Goal: Task Accomplishment & Management: Manage account settings

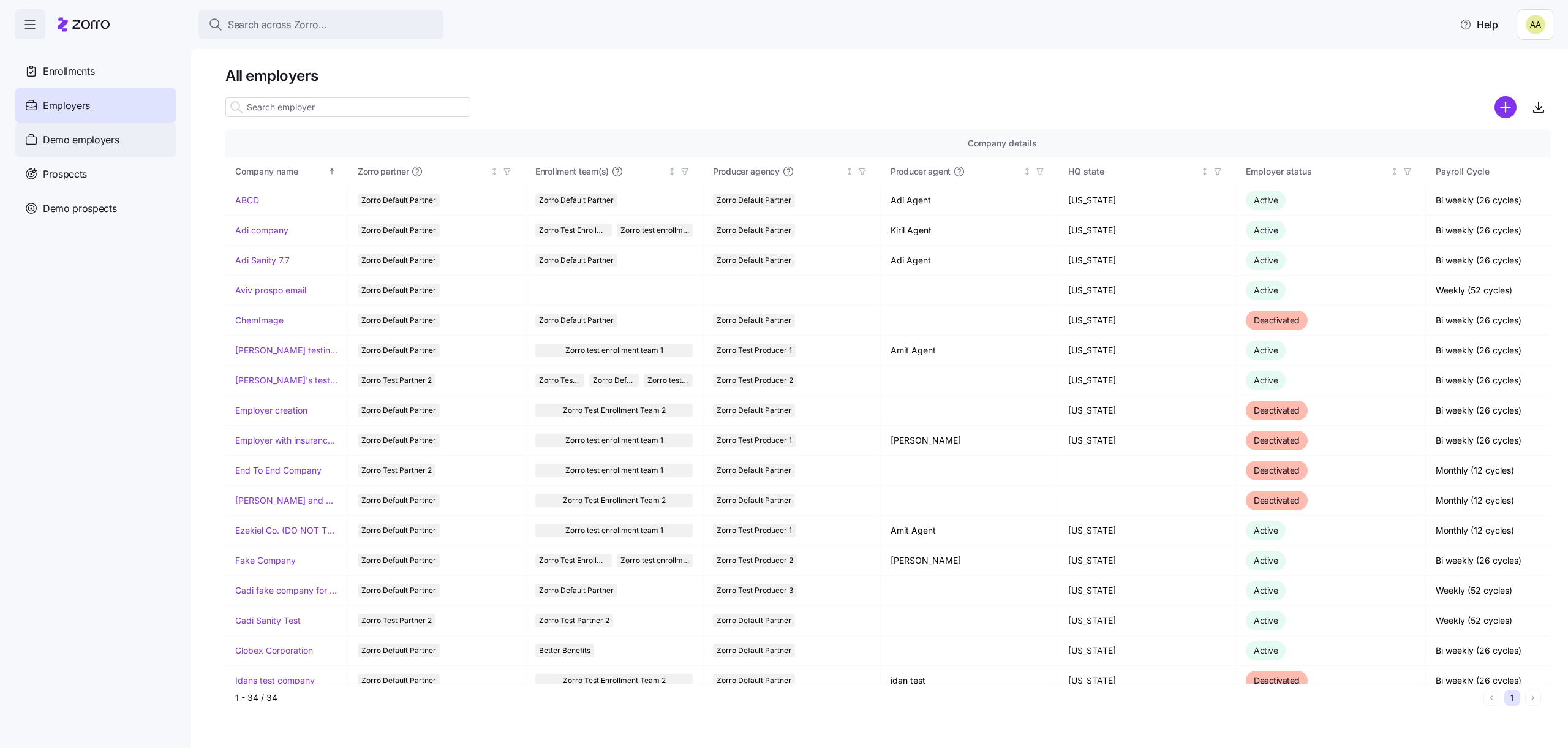
click at [97, 132] on div "Demo employers" at bounding box center [95, 140] width 162 height 34
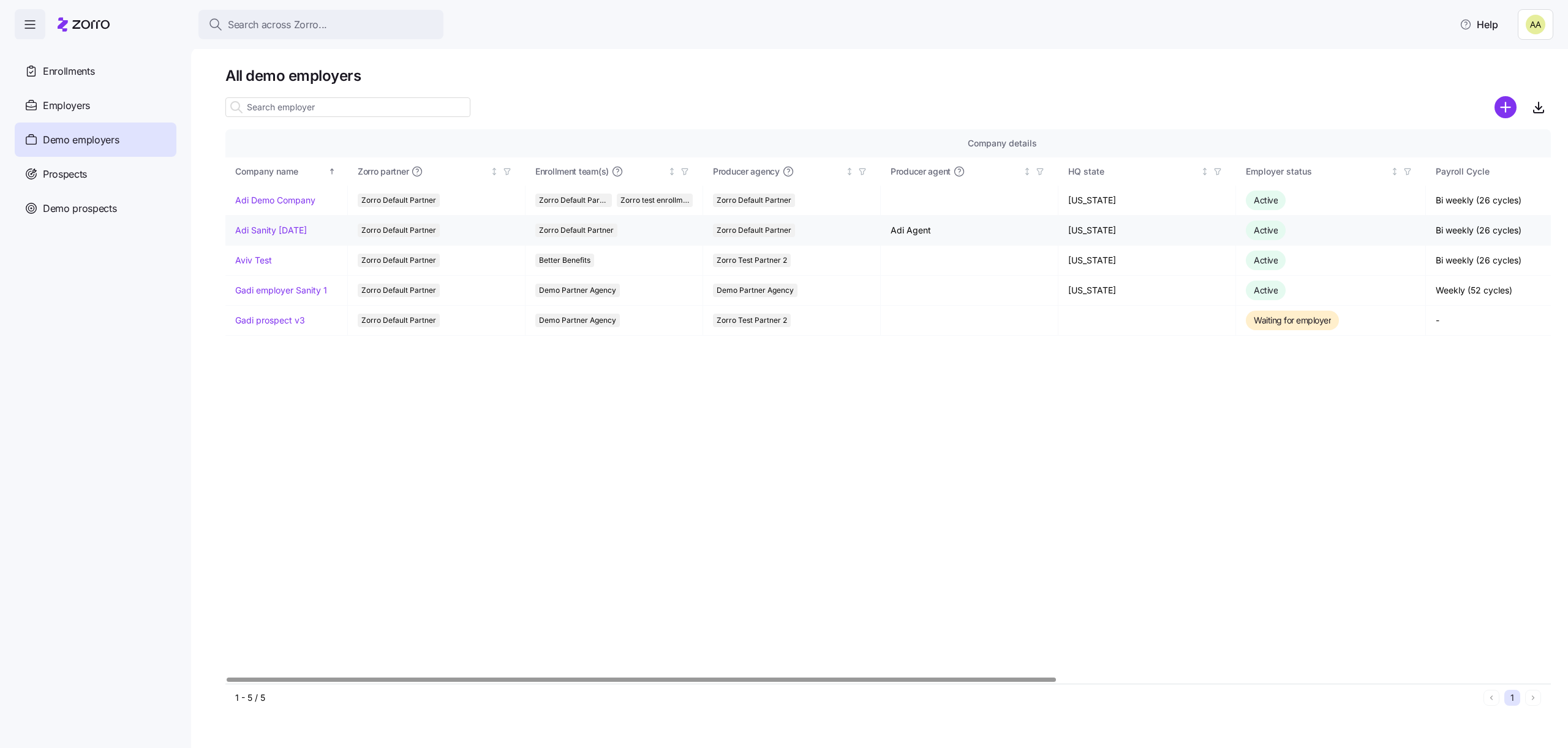
click at [274, 231] on link "Adi Sanity Oct12" at bounding box center [271, 230] width 71 height 12
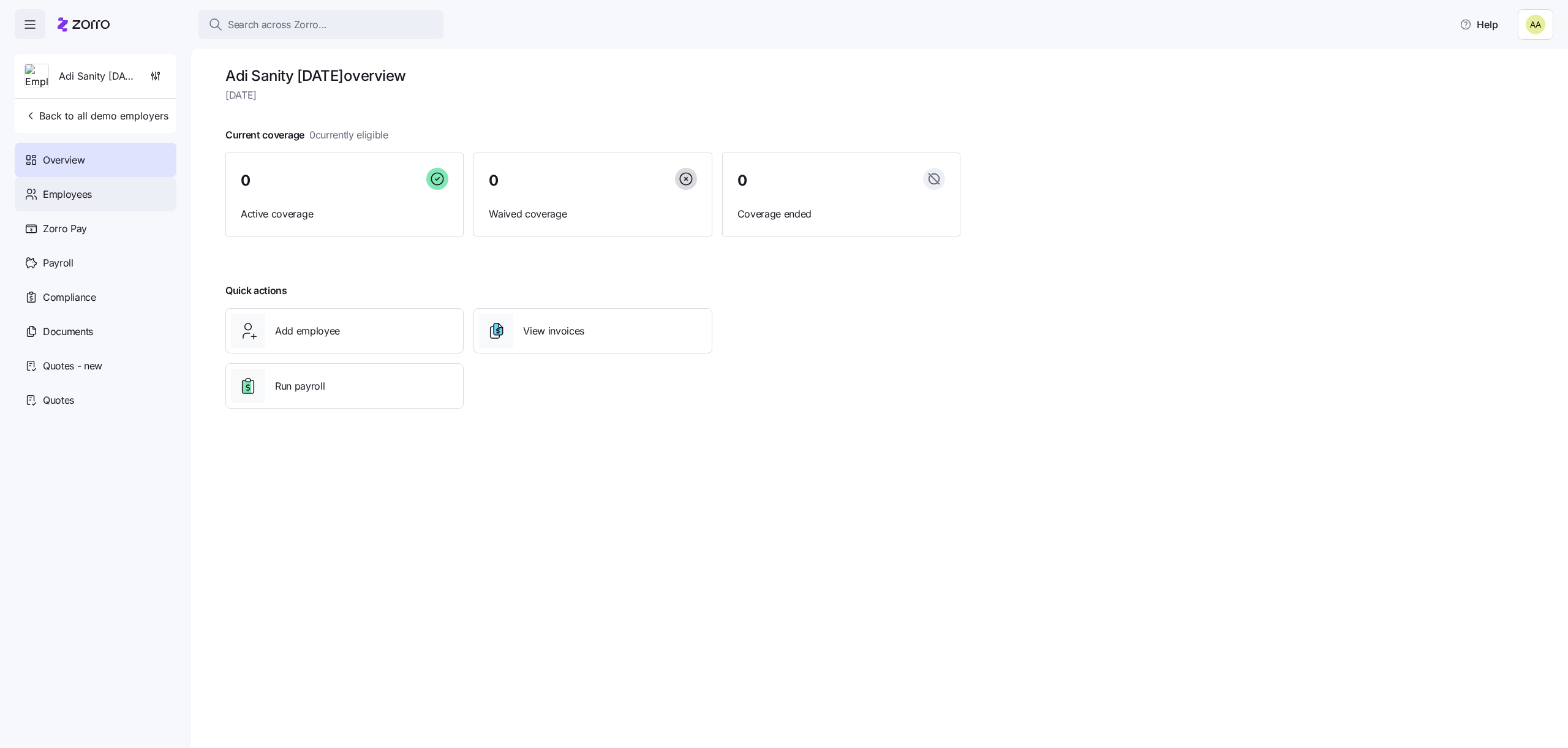
click at [127, 196] on div "Employees" at bounding box center [95, 194] width 162 height 34
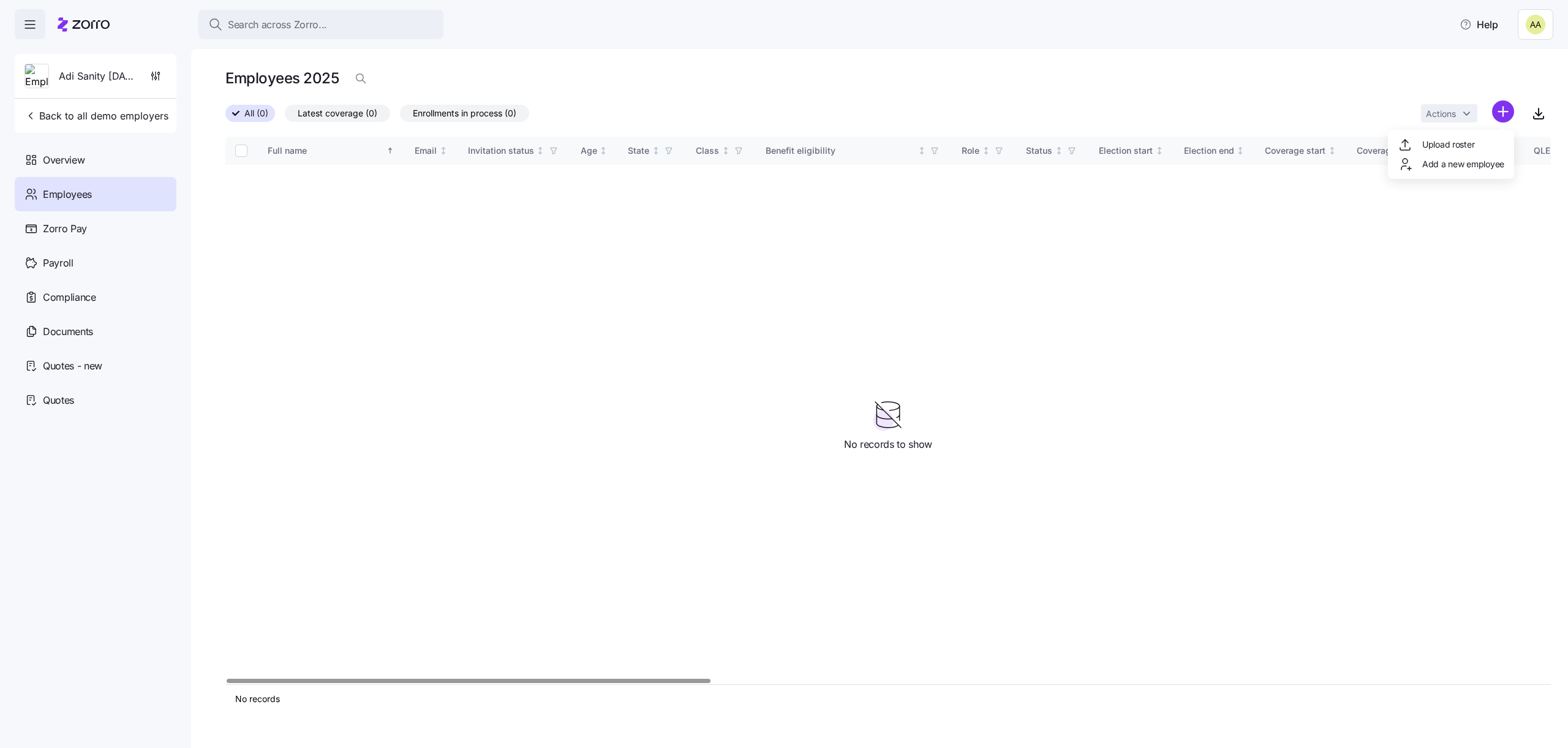
click at [1493, 104] on html "Search across Zorro... Help Adi Sanity Oct12 Back to all demo employers Overvie…" at bounding box center [784, 371] width 1568 height 741
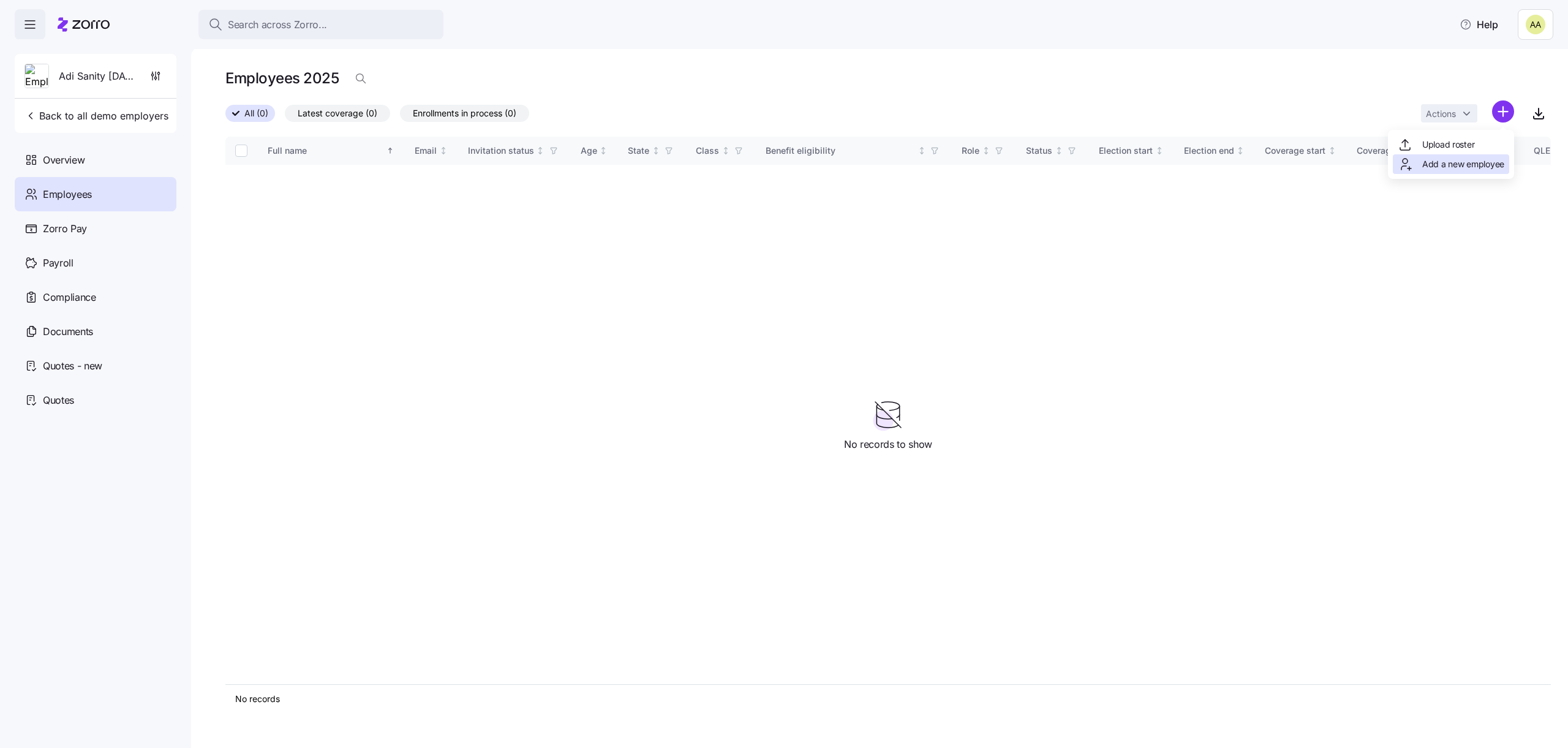
click at [1425, 168] on span "Add a new employee" at bounding box center [1463, 164] width 82 height 12
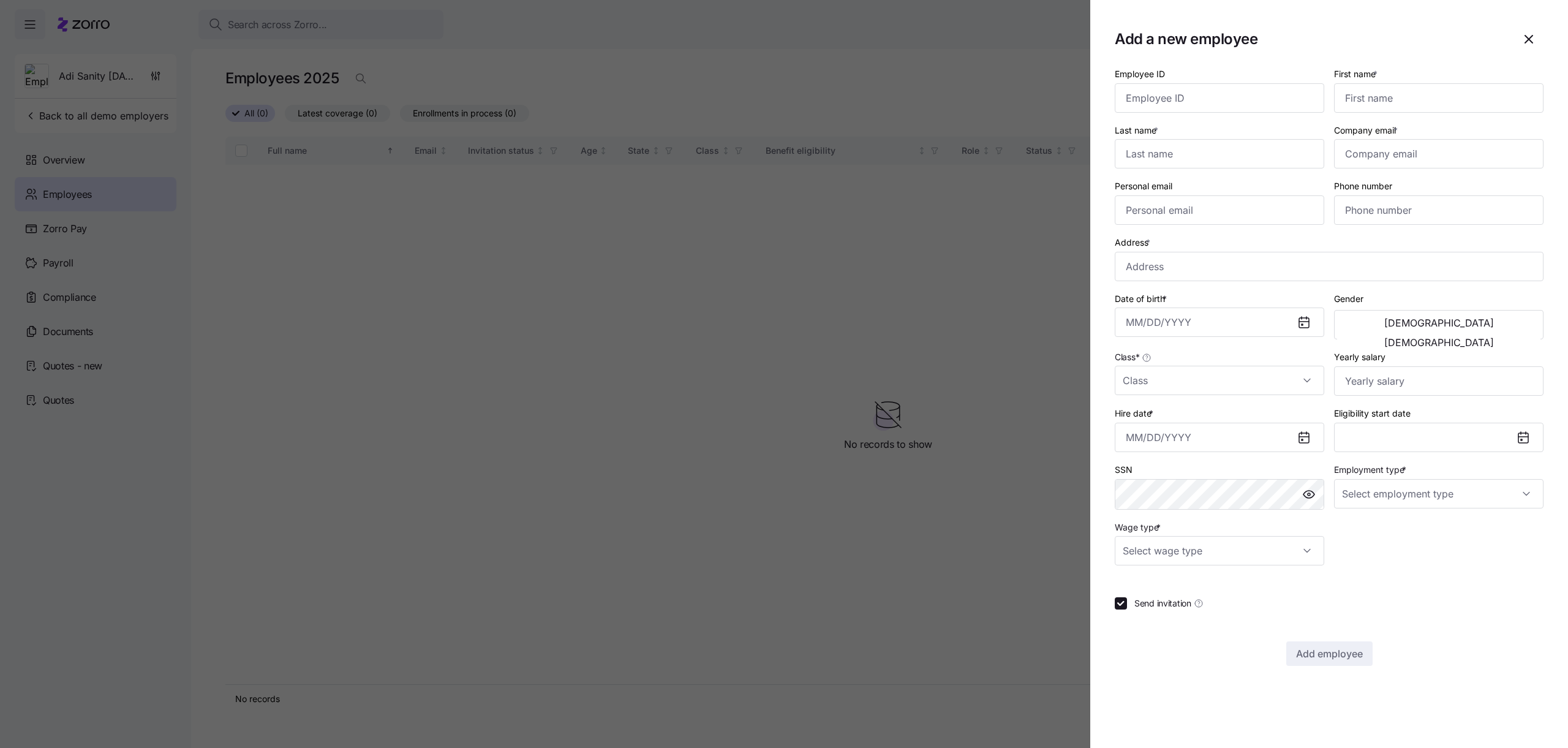
click at [1115, 40] on h1 "Add a new employee" at bounding box center [1312, 39] width 395 height 19
click at [1082, 40] on div at bounding box center [784, 374] width 1568 height 748
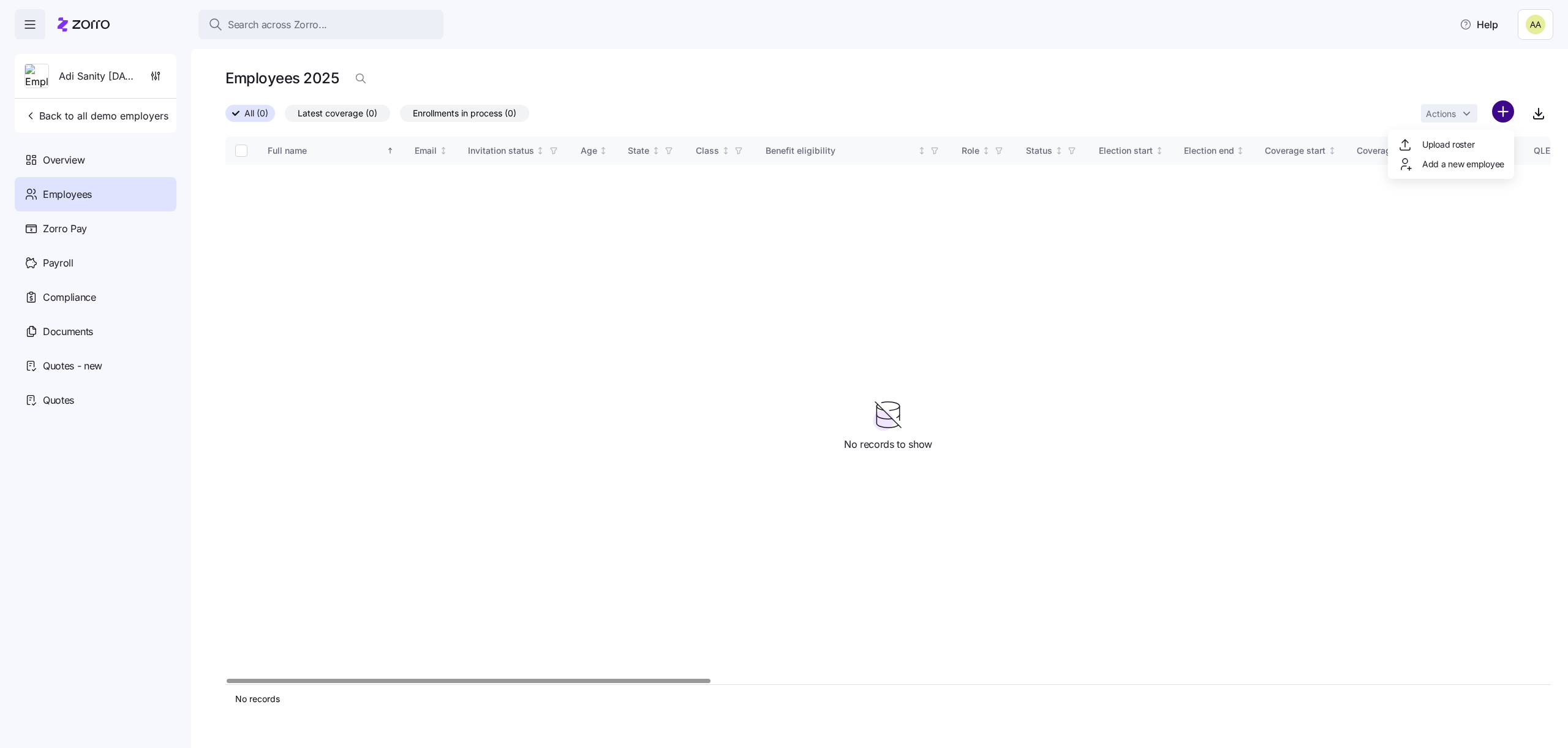
click at [1498, 109] on html "Search across Zorro... Help Adi Sanity Oct12 Back to all demo employers Overvie…" at bounding box center [784, 371] width 1568 height 741
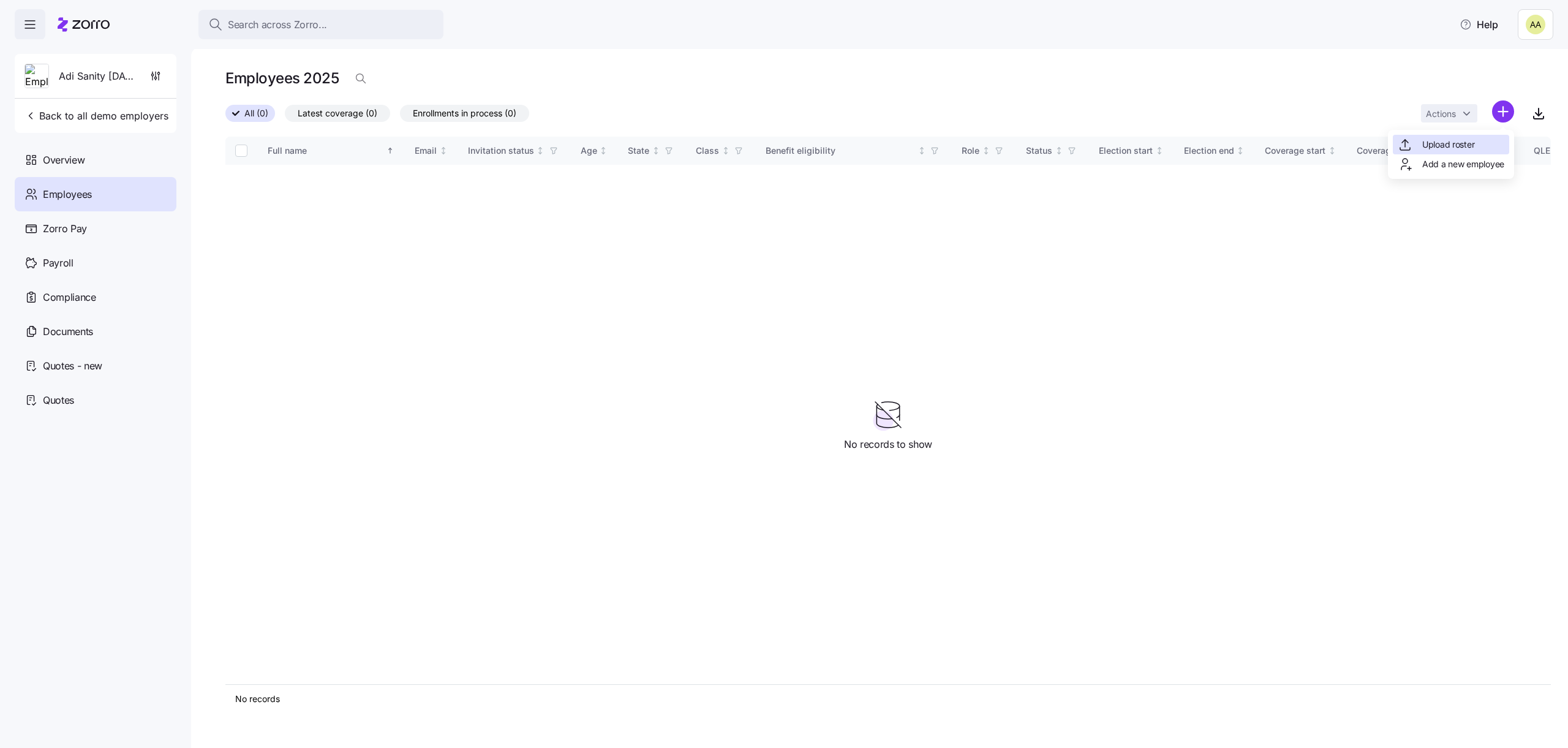
click at [1470, 136] on div "Upload roster" at bounding box center [1451, 144] width 116 height 20
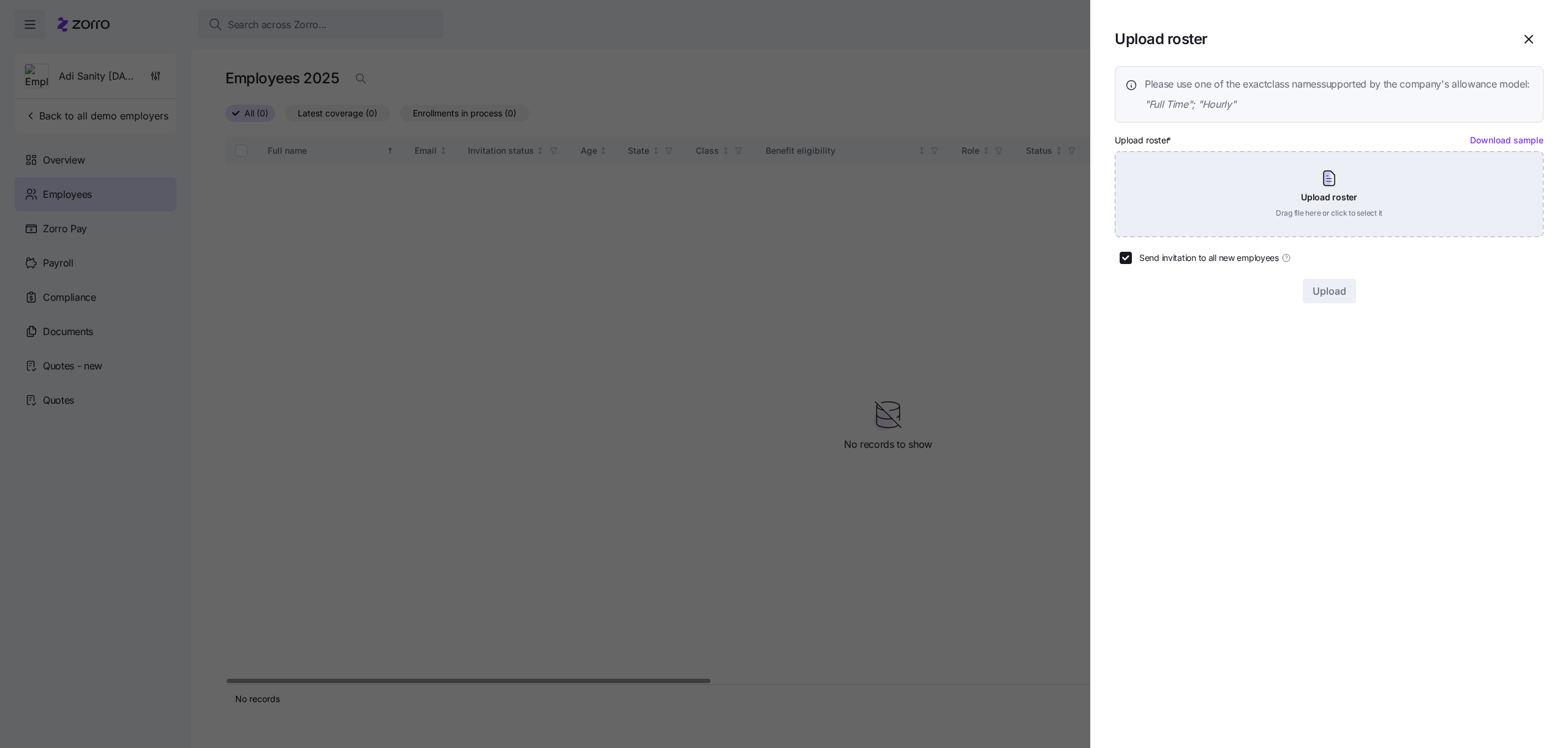
click at [1388, 181] on div "Upload roster Drag file here or click to select it" at bounding box center [1329, 194] width 429 height 86
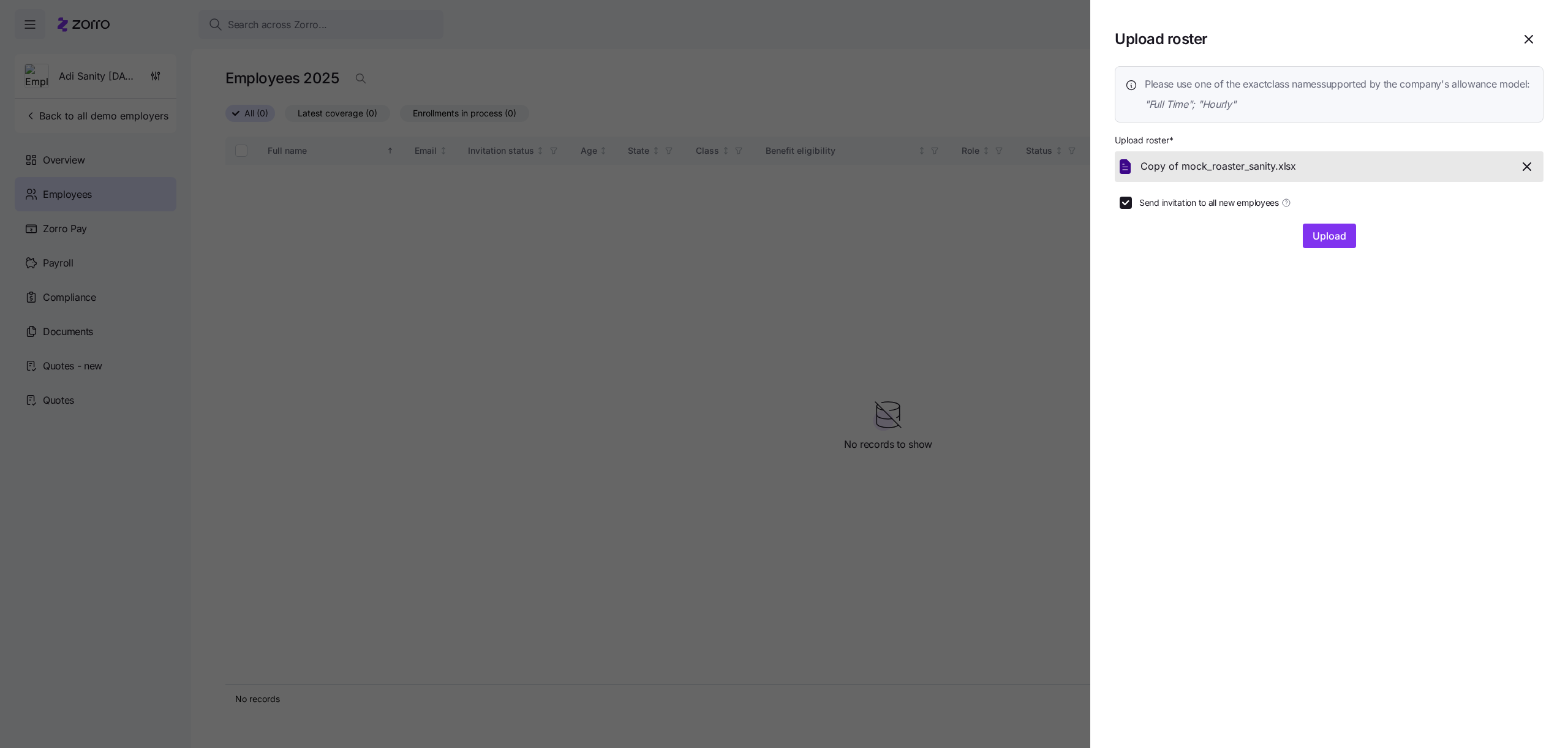
click at [1326, 265] on section "Upload roster Please use one of the exact class names supported by the company'…" at bounding box center [1330, 374] width 478 height 748
click at [1326, 243] on span "Upload" at bounding box center [1329, 236] width 34 height 15
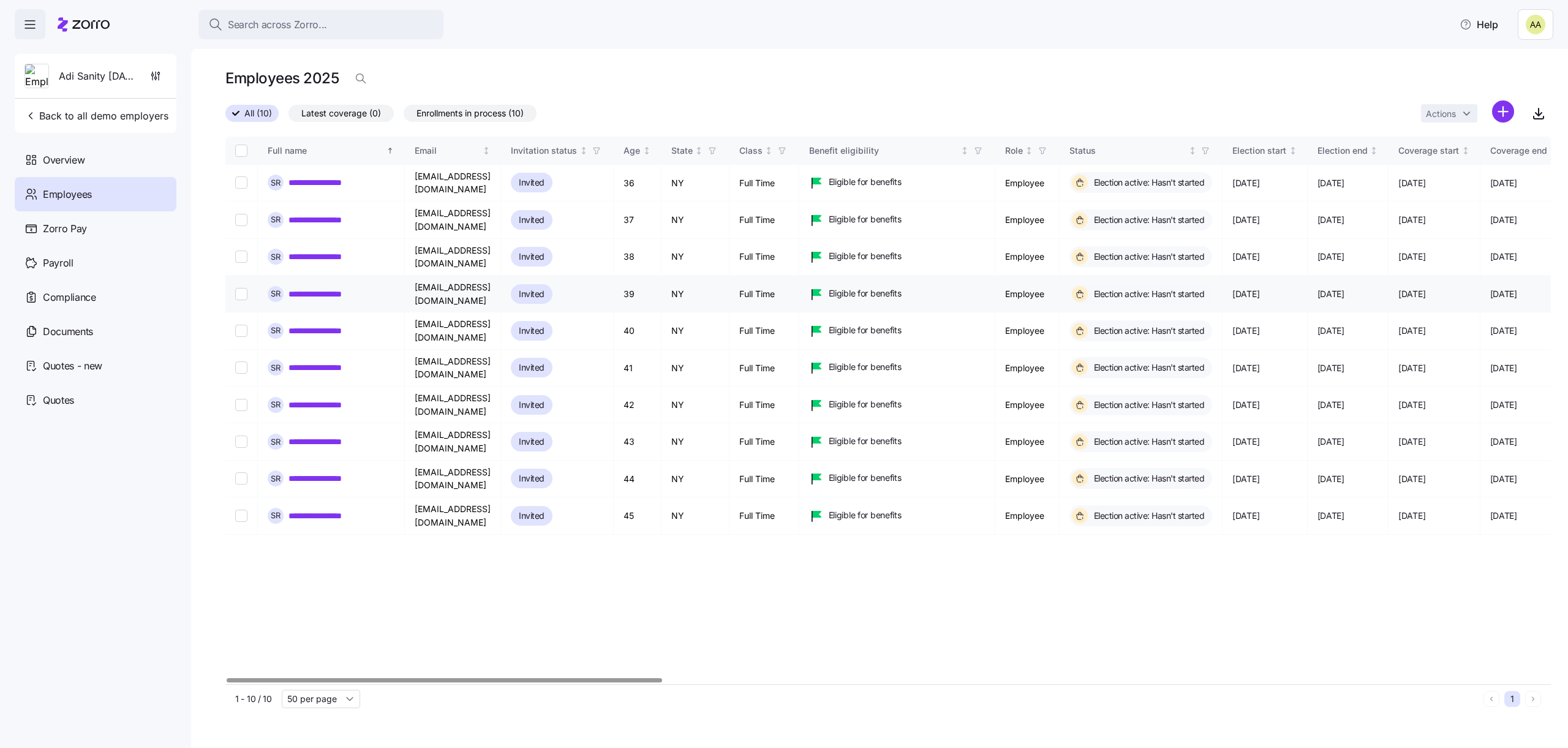
click at [344, 288] on link "**********" at bounding box center [326, 294] width 74 height 12
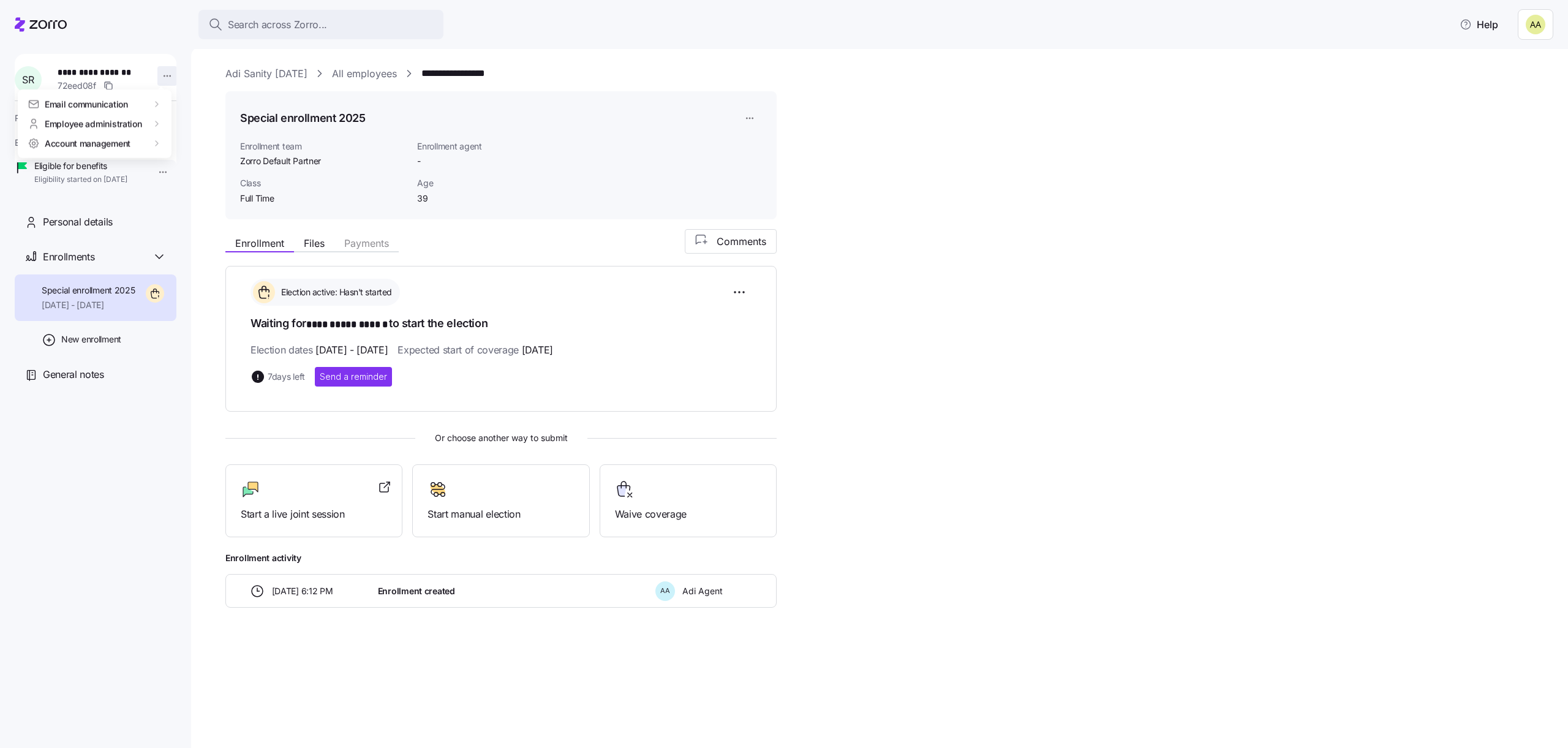
click at [160, 69] on html "**********" at bounding box center [784, 371] width 1568 height 741
click at [195, 158] on div "Log in as" at bounding box center [194, 163] width 36 height 14
